Goal: Transaction & Acquisition: Purchase product/service

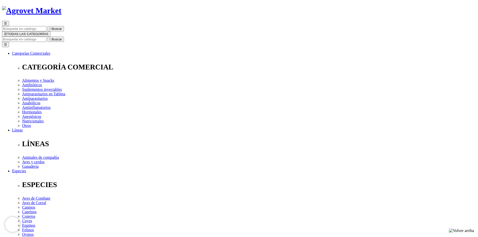
scroll to position [25, 0]
drag, startPoint x: 66, startPoint y: 111, endPoint x: 79, endPoint y: 120, distance: 16.4
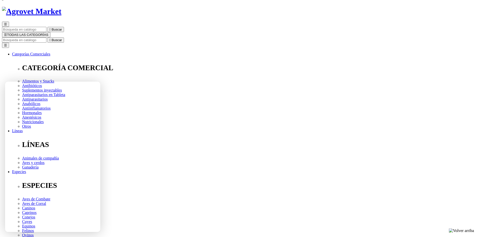
select select "36"
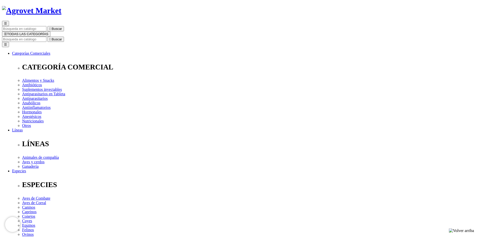
scroll to position [25, 0]
select select "54"
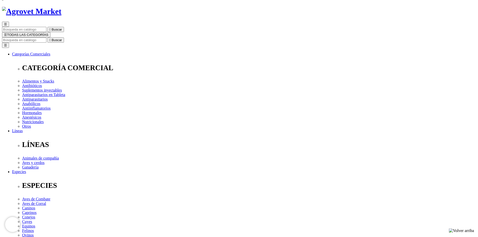
select select "189"
select select "5"
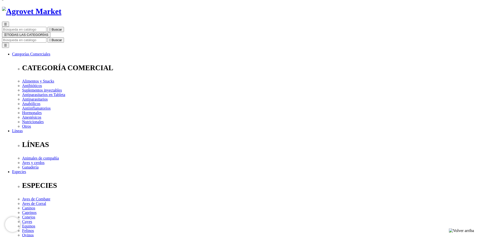
select select "54"
select select "189"
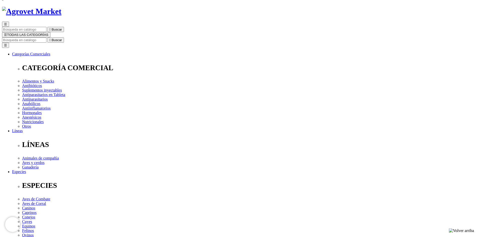
drag, startPoint x: 295, startPoint y: 136, endPoint x: 295, endPoint y: 127, distance: 8.5
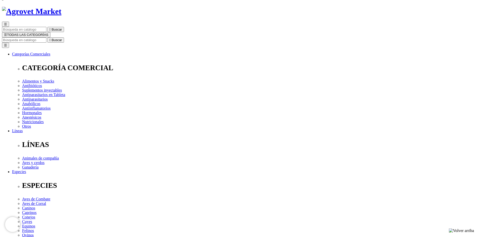
drag, startPoint x: 295, startPoint y: 127, endPoint x: 293, endPoint y: 134, distance: 6.5
select select "36"
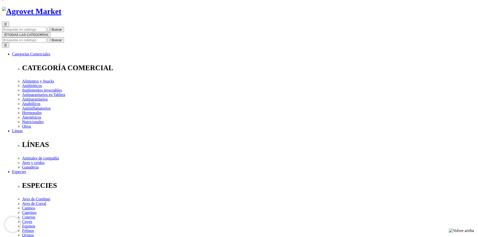
select select "5"
select select "36"
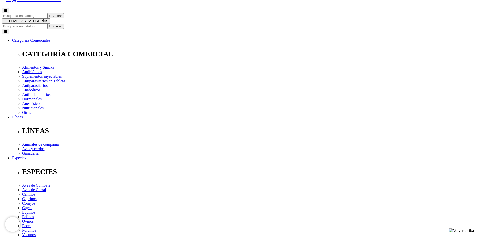
scroll to position [31, 0]
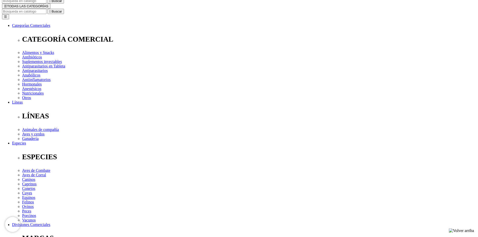
scroll to position [56, 0]
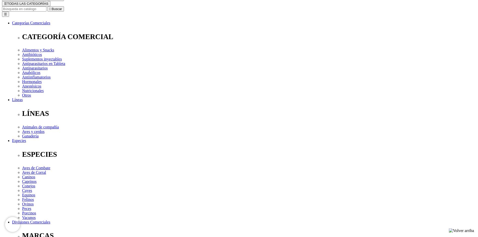
select select "54"
drag, startPoint x: 273, startPoint y: 102, endPoint x: 273, endPoint y: 99, distance: 3.1
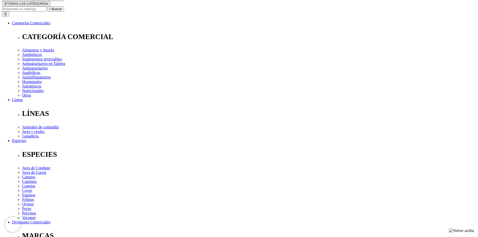
select select "36"
select select "5"
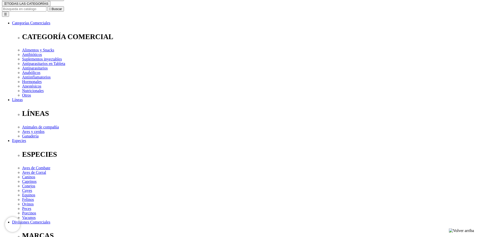
select select "189"
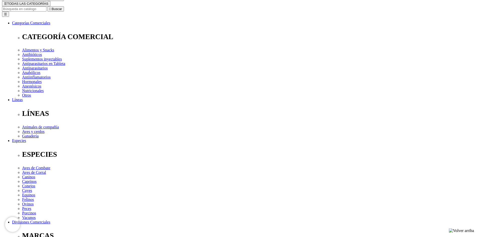
select select "54"
select select "36"
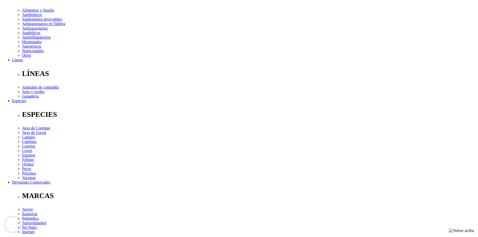
select select "36"
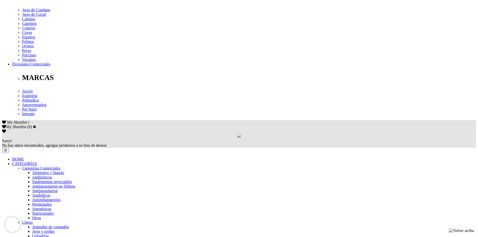
scroll to position [15, 0]
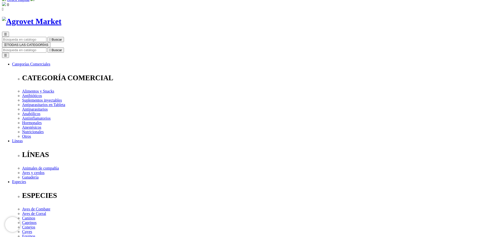
drag, startPoint x: 415, startPoint y: 81, endPoint x: 400, endPoint y: 53, distance: 32.0
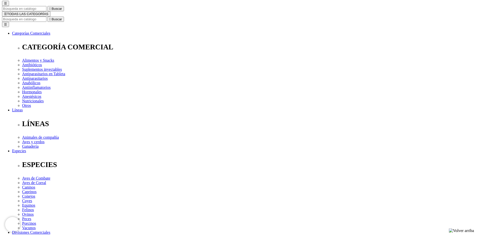
scroll to position [50, 0]
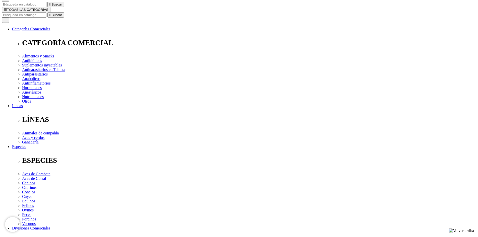
drag, startPoint x: 171, startPoint y: 208, endPoint x: 106, endPoint y: 212, distance: 65.3
drag, startPoint x: 100, startPoint y: 207, endPoint x: 177, endPoint y: 207, distance: 76.2
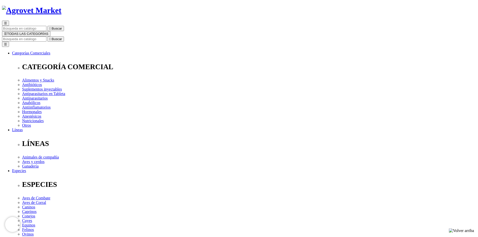
scroll to position [30, 0]
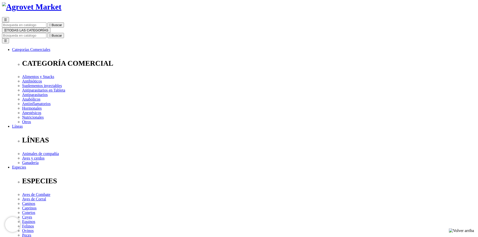
drag, startPoint x: 426, startPoint y: 153, endPoint x: 429, endPoint y: 166, distance: 12.9
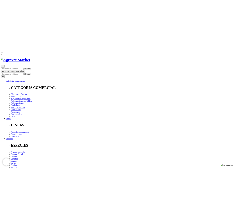
scroll to position [5, 0]
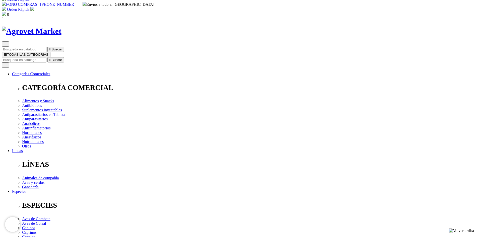
drag, startPoint x: 283, startPoint y: 59, endPoint x: 280, endPoint y: 60, distance: 3.1
drag, startPoint x: 287, startPoint y: 61, endPoint x: 240, endPoint y: 63, distance: 47.4
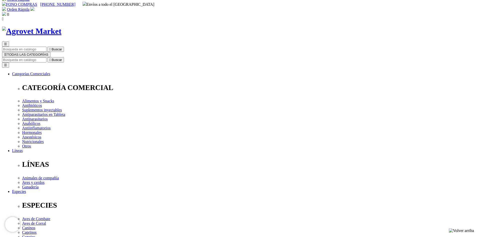
copy h1 "Ectonil® Pour On"
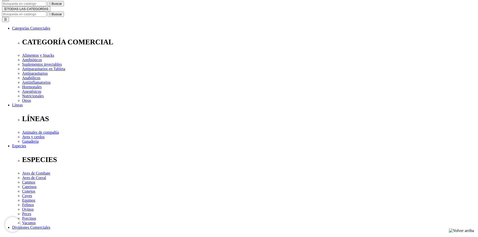
scroll to position [75, 0]
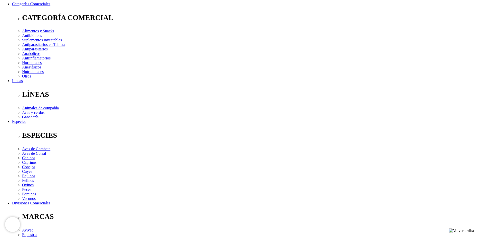
select select "3"
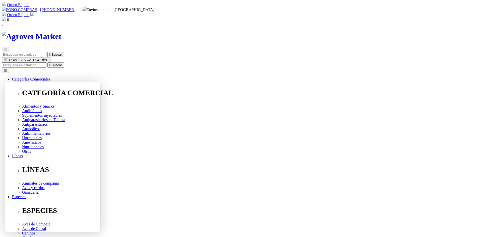
click at [46, 62] on input "Buscar" at bounding box center [24, 64] width 44 height 5
paste input "Pen Duo Strep® 250/200"
type input "Pen Duo Strep® 250/200"
click at [47, 62] on button " Buscar" at bounding box center [55, 64] width 17 height 5
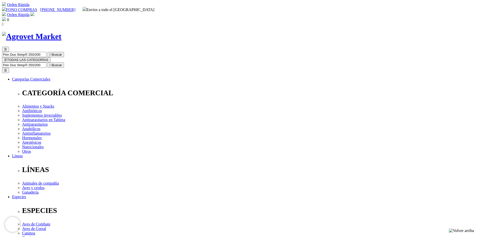
click at [46, 62] on input "Pen Duo Strep® 250/200" at bounding box center [24, 64] width 44 height 5
select select "3"
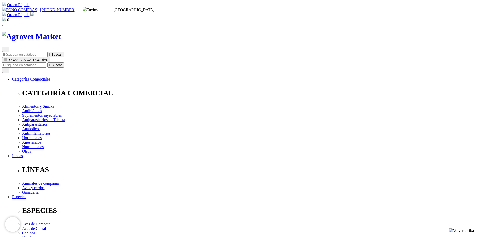
select select "3"
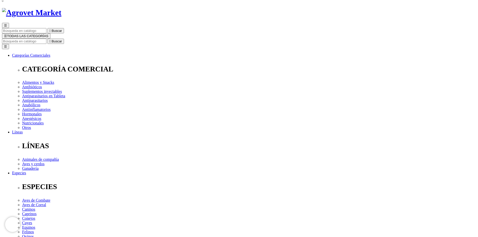
scroll to position [25, 0]
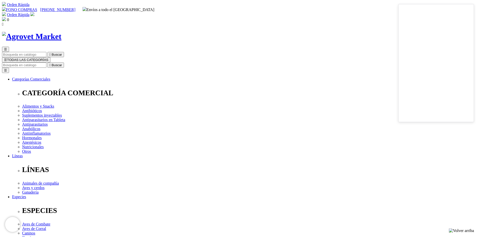
select select "36"
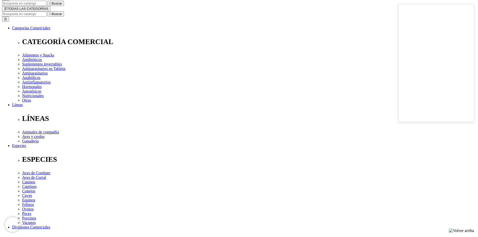
scroll to position [50, 0]
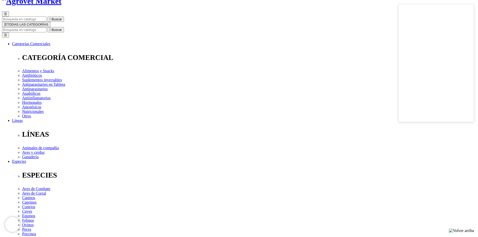
scroll to position [25, 0]
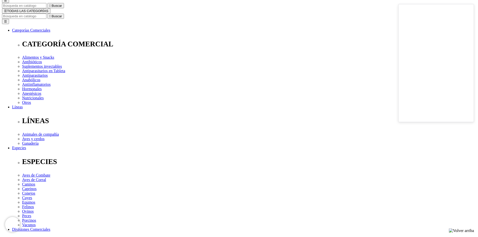
scroll to position [50, 0]
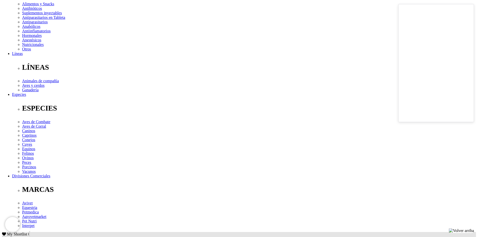
drag, startPoint x: 426, startPoint y: 162, endPoint x: 414, endPoint y: 133, distance: 31.0
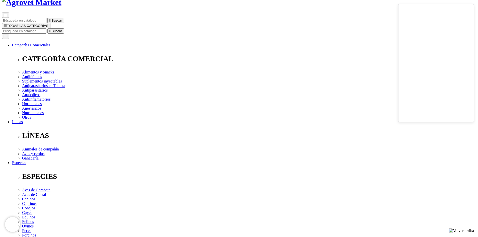
scroll to position [27, 0]
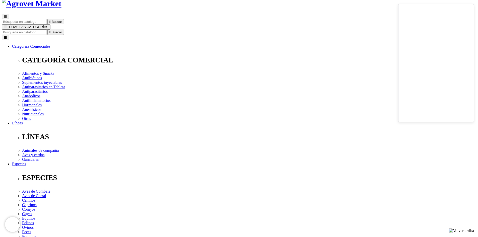
scroll to position [38, 0]
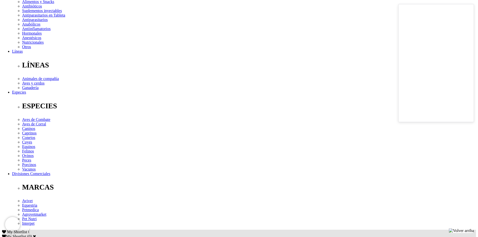
scroll to position [0, 0]
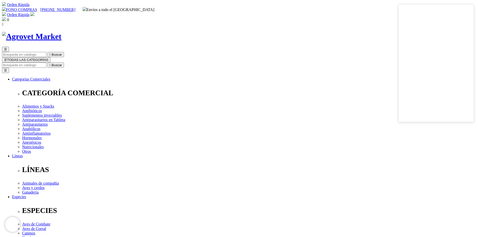
drag, startPoint x: 438, startPoint y: 160, endPoint x: 435, endPoint y: 113, distance: 46.7
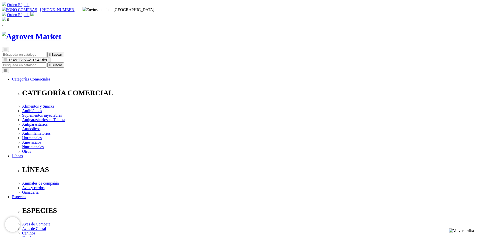
drag, startPoint x: 445, startPoint y: 180, endPoint x: 421, endPoint y: 162, distance: 29.9
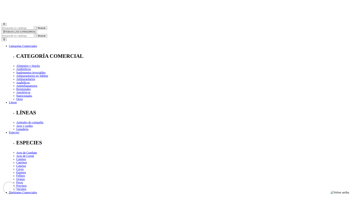
scroll to position [50, 0]
